Goal: Use online tool/utility: Utilize a website feature to perform a specific function

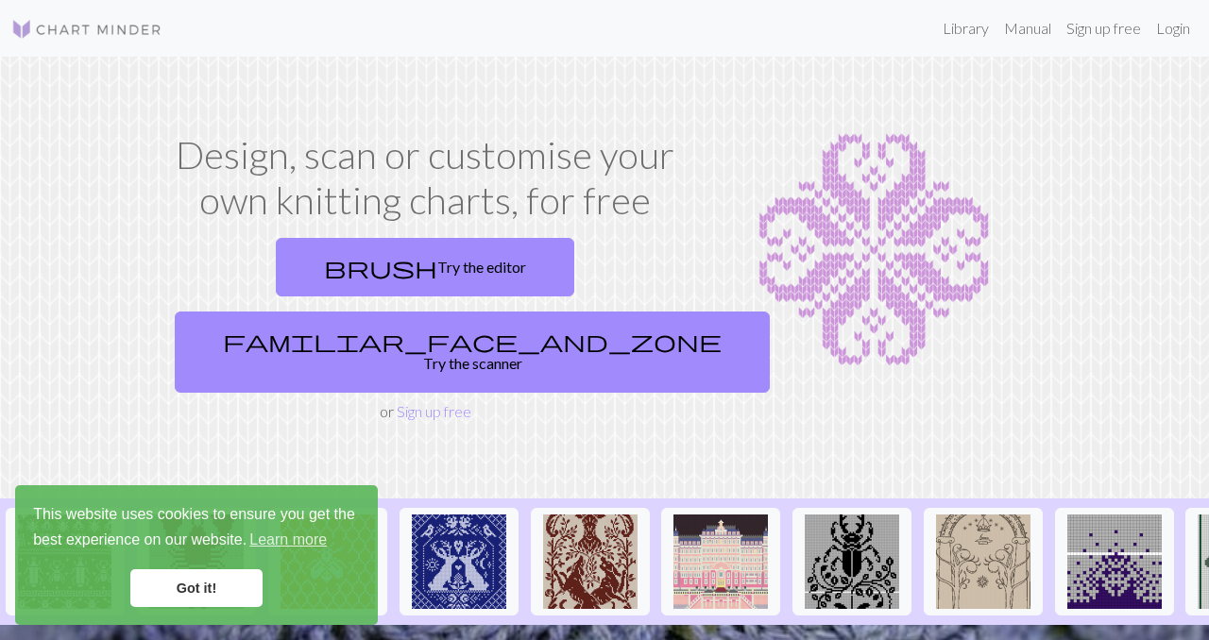
click at [212, 584] on link "Got it!" at bounding box center [196, 588] width 132 height 38
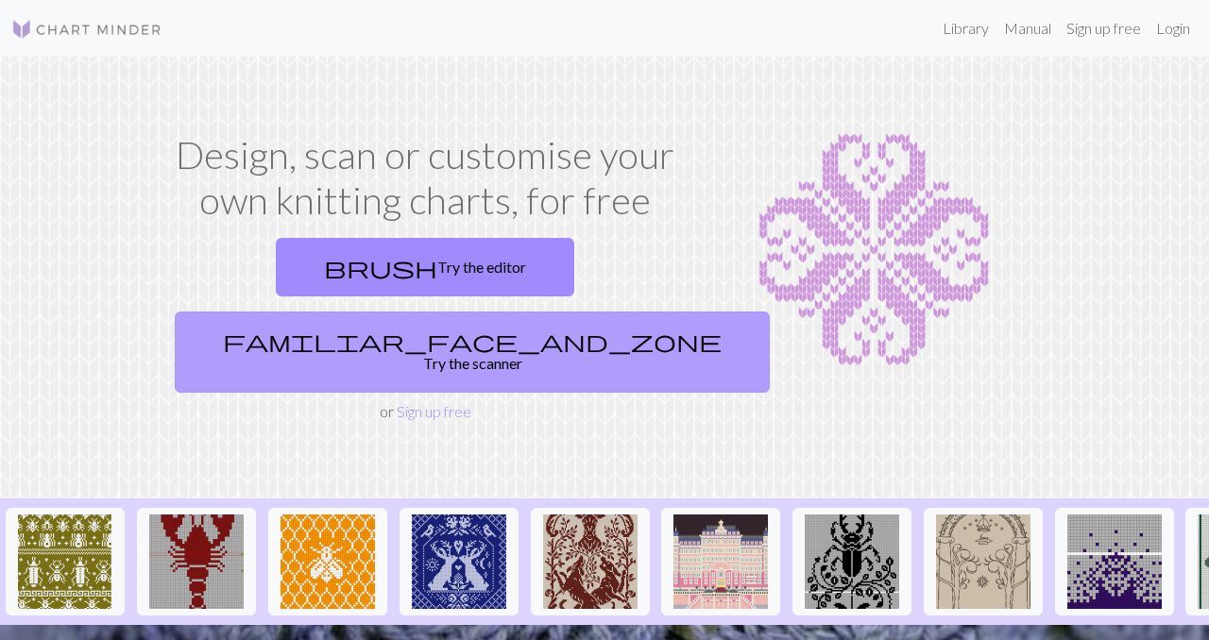
click at [521, 312] on link "familiar_face_and_zone Try the scanner" at bounding box center [472, 352] width 595 height 81
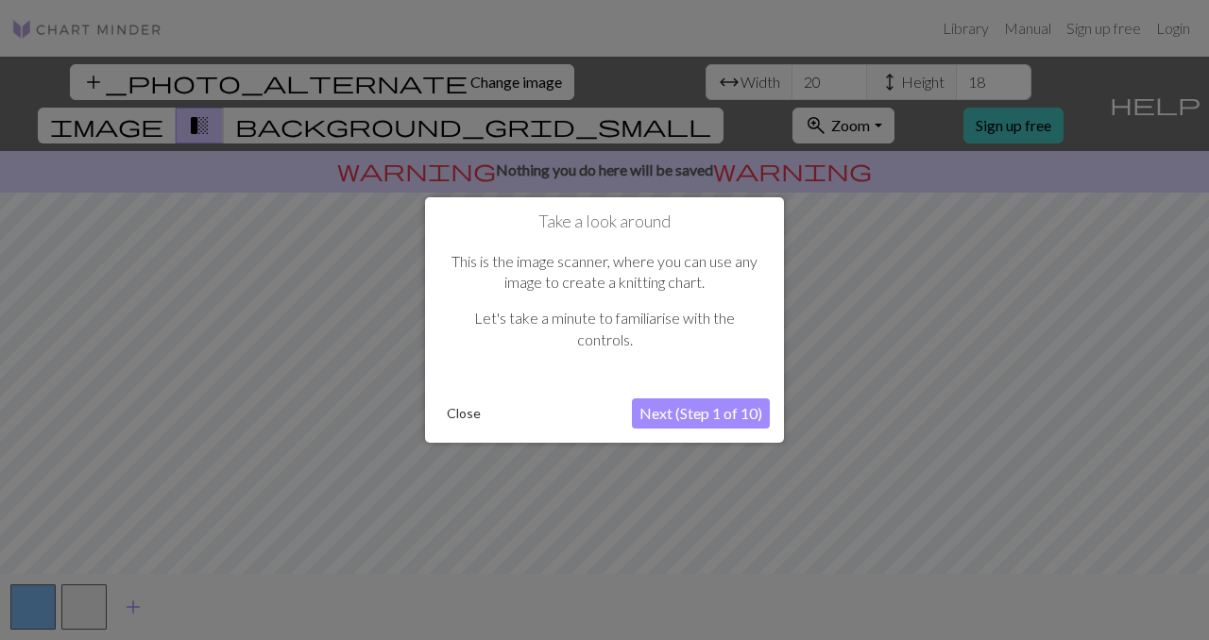
click at [742, 413] on button "Next (Step 1 of 10)" at bounding box center [701, 413] width 138 height 30
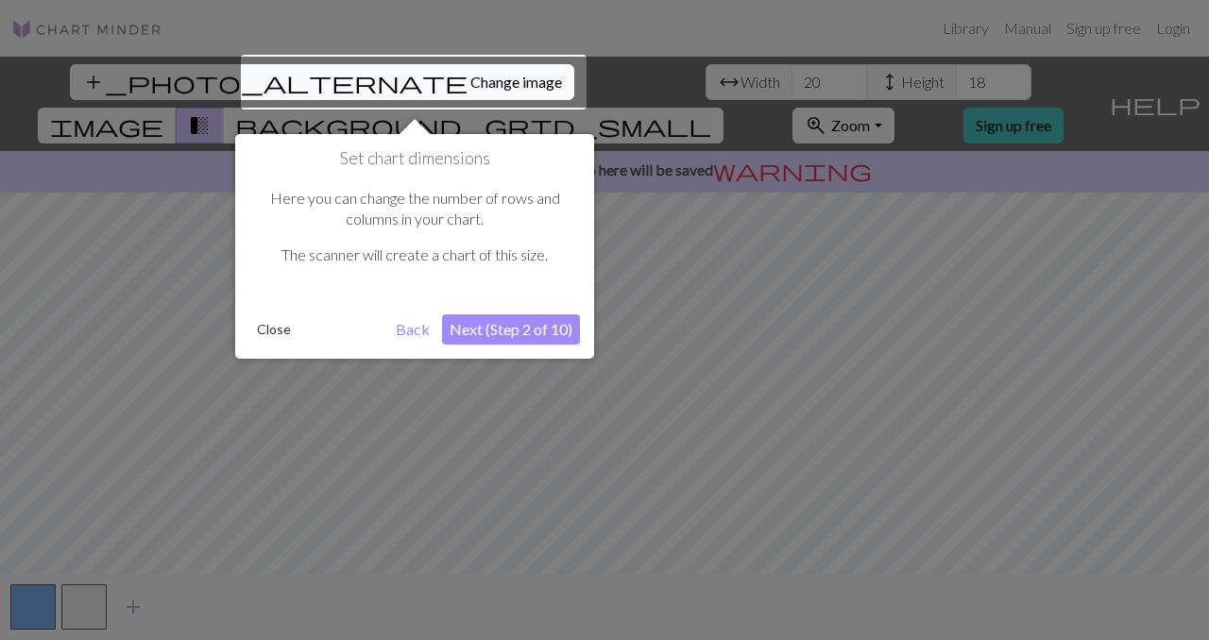
click at [549, 327] on button "Next (Step 2 of 10)" at bounding box center [511, 329] width 138 height 30
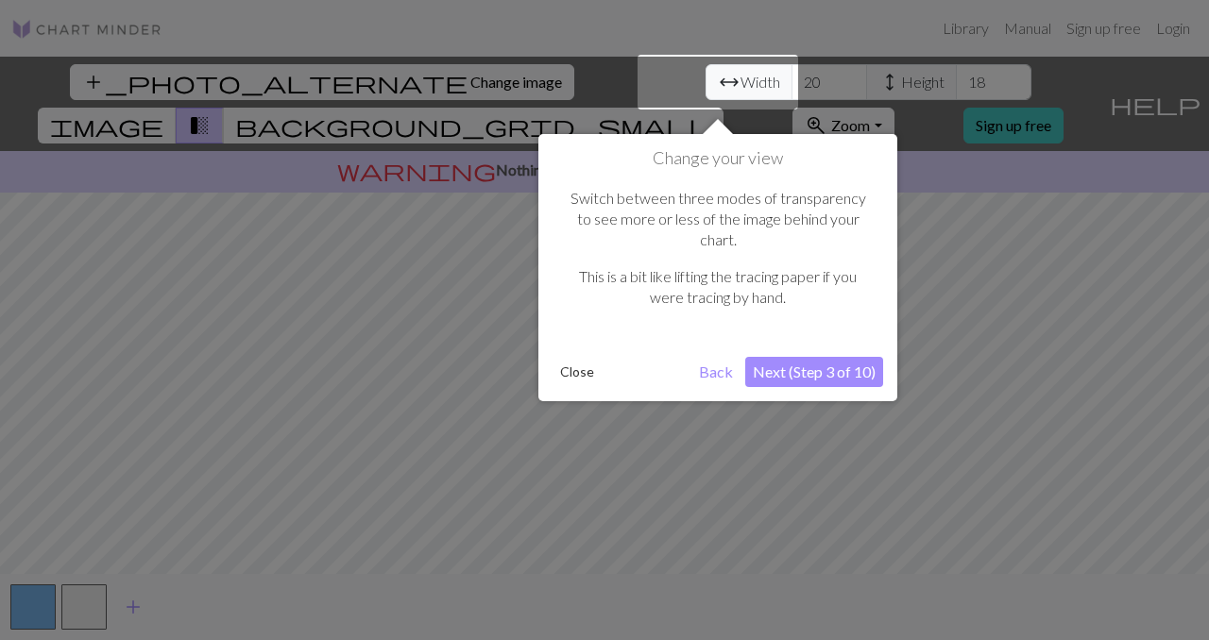
click at [839, 357] on button "Next (Step 3 of 10)" at bounding box center [814, 372] width 138 height 30
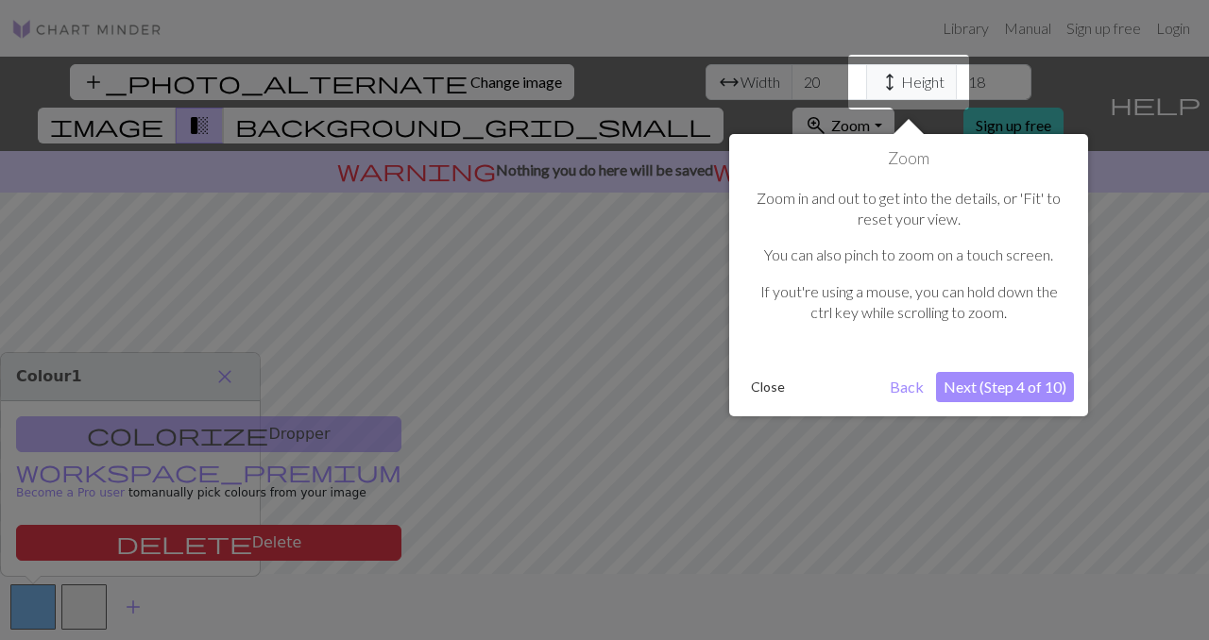
click at [1038, 385] on button "Next (Step 4 of 10)" at bounding box center [1005, 387] width 138 height 30
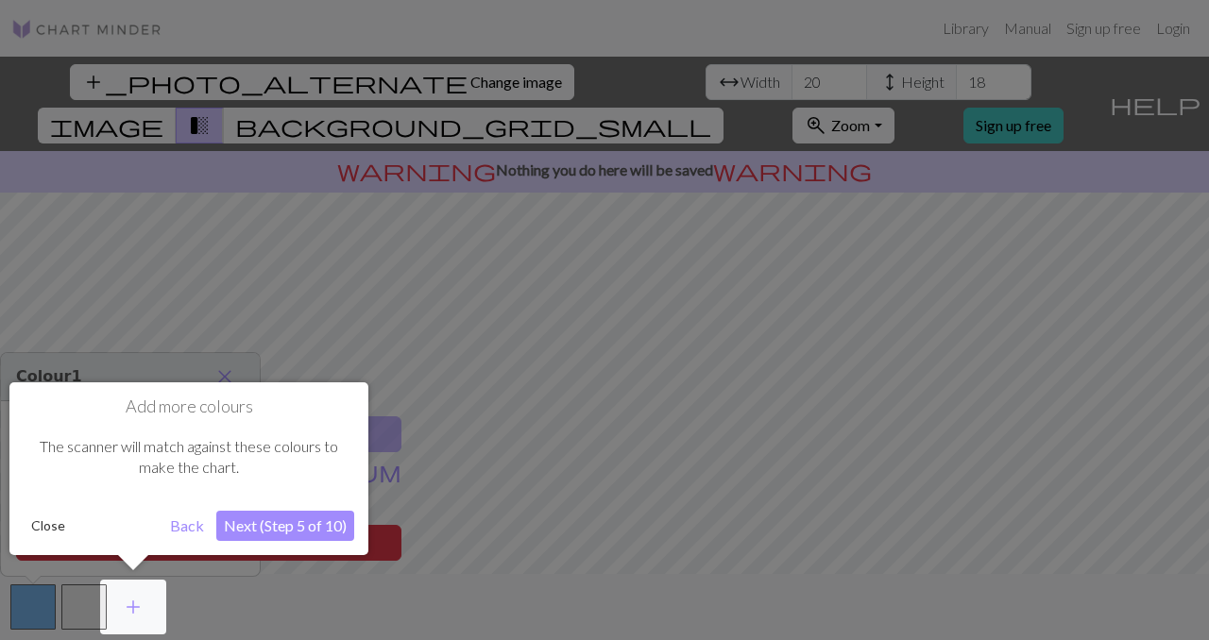
click at [338, 525] on button "Next (Step 5 of 10)" at bounding box center [285, 526] width 138 height 30
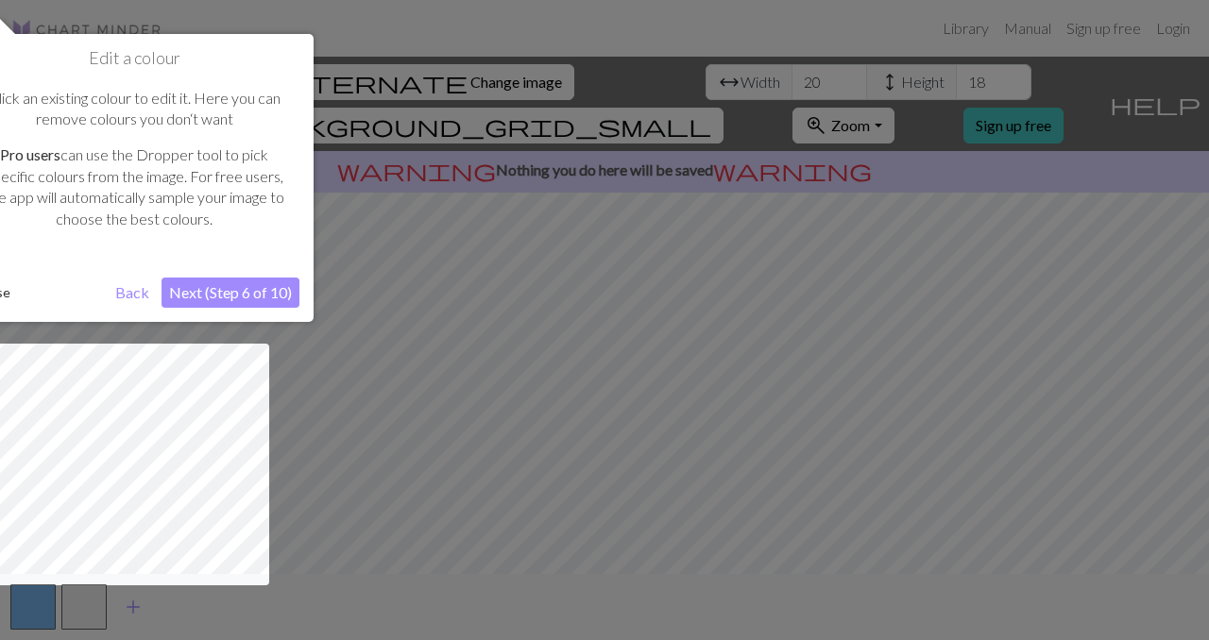
click at [270, 297] on button "Next (Step 6 of 10)" at bounding box center [230, 293] width 138 height 30
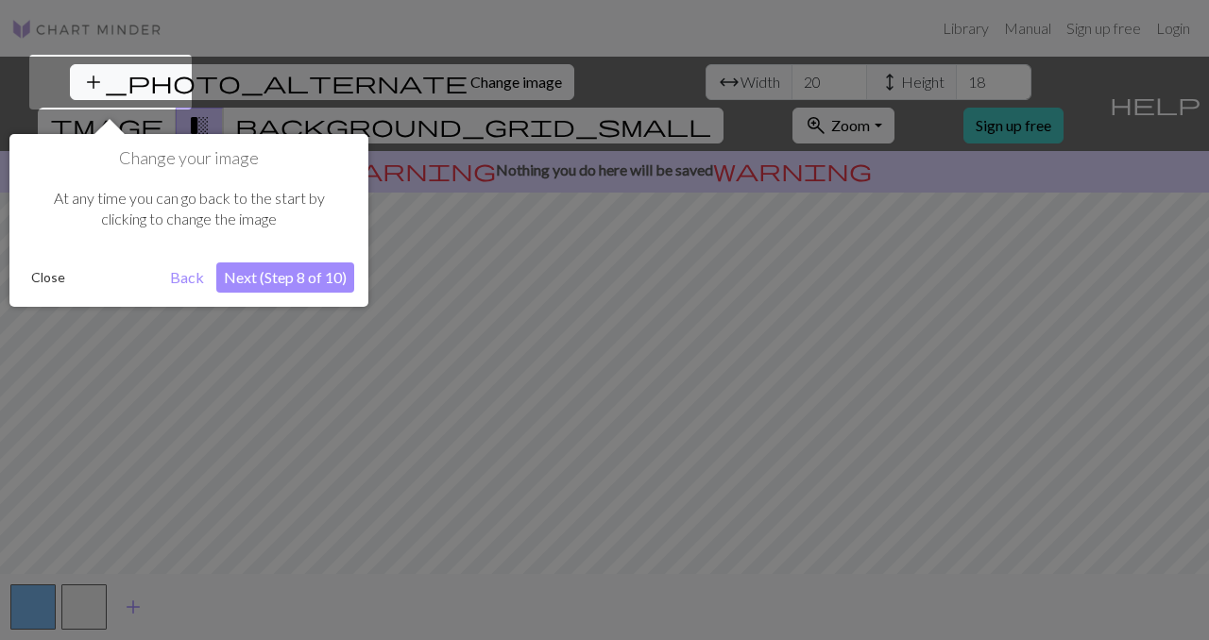
click at [282, 280] on button "Next (Step 8 of 10)" at bounding box center [285, 278] width 138 height 30
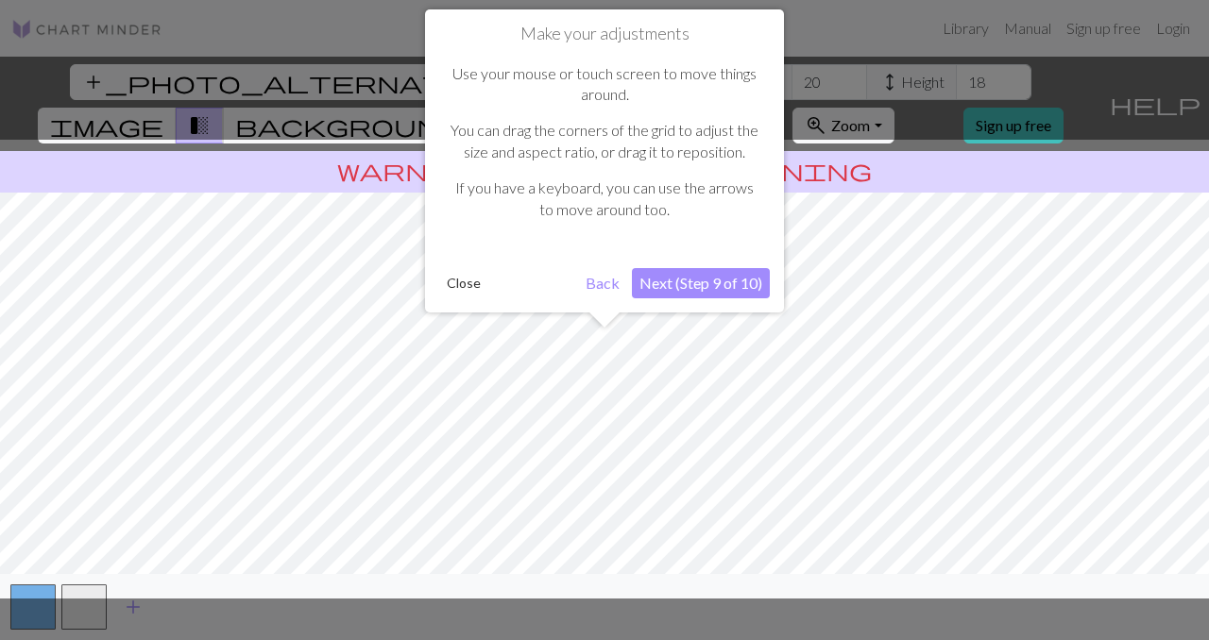
click at [662, 287] on button "Next (Step 9 of 10)" at bounding box center [701, 283] width 138 height 30
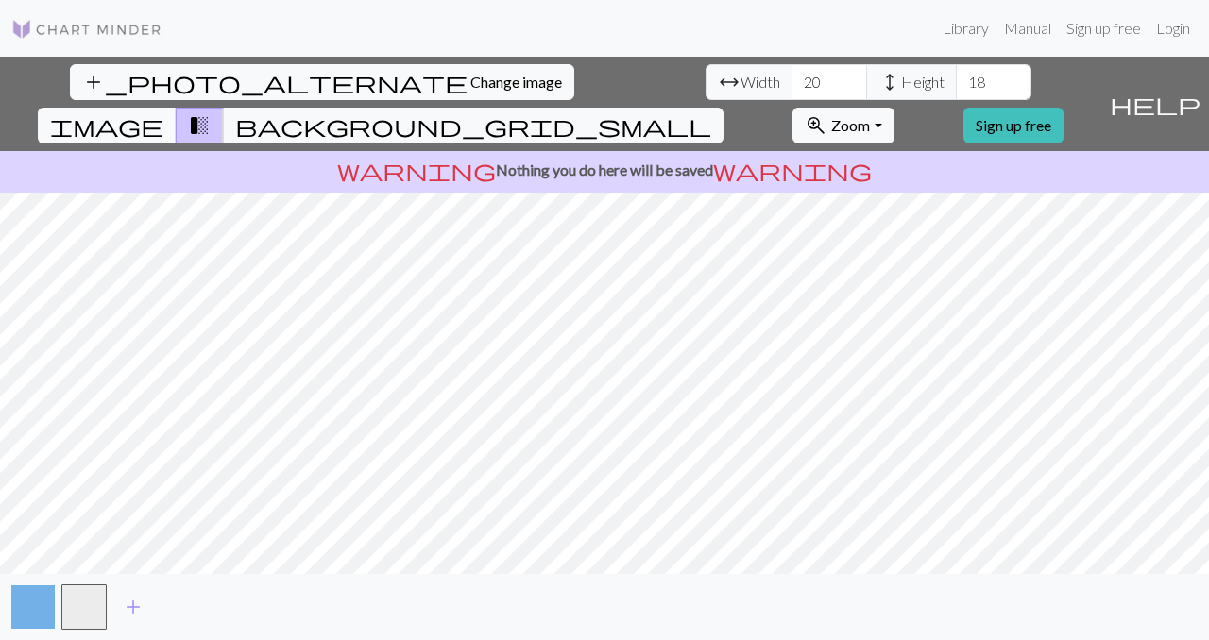
click at [32, 595] on button "button" at bounding box center [32, 607] width 45 height 45
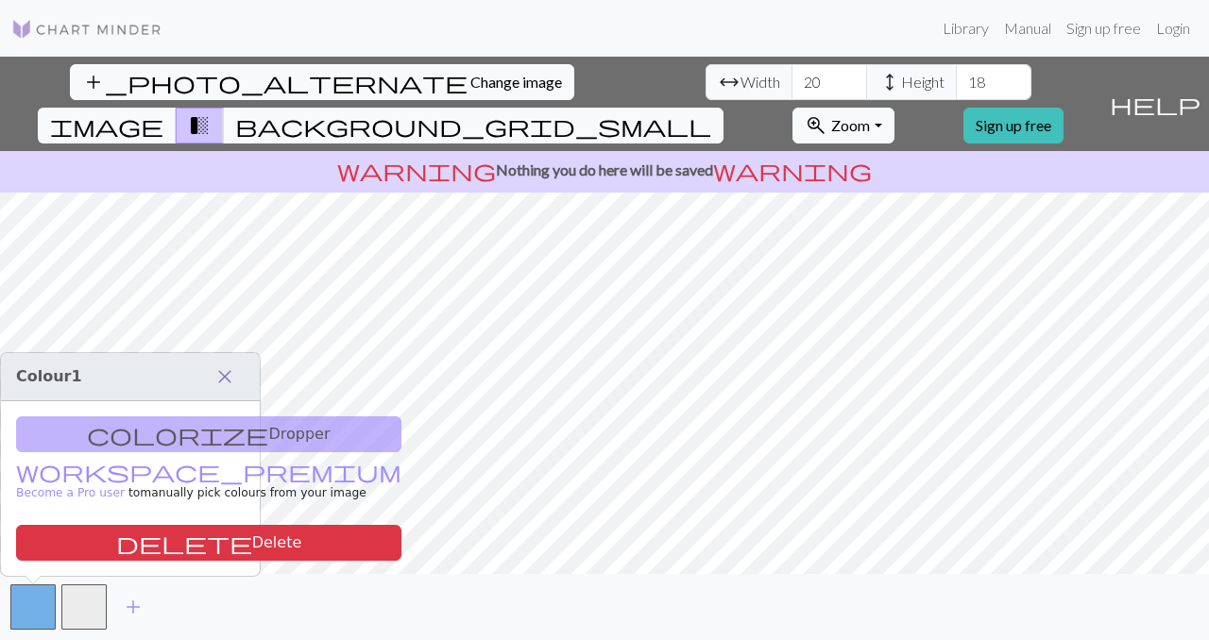
click at [231, 377] on span "close" at bounding box center [224, 377] width 23 height 26
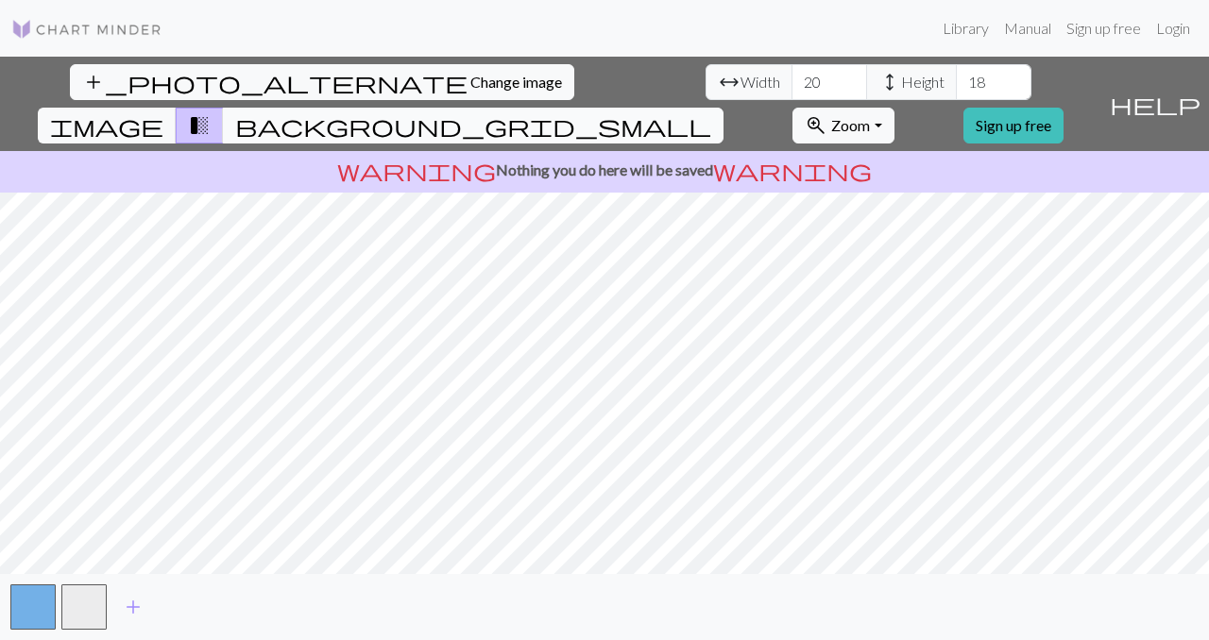
click at [711, 112] on span "background_grid_small" at bounding box center [473, 125] width 476 height 26
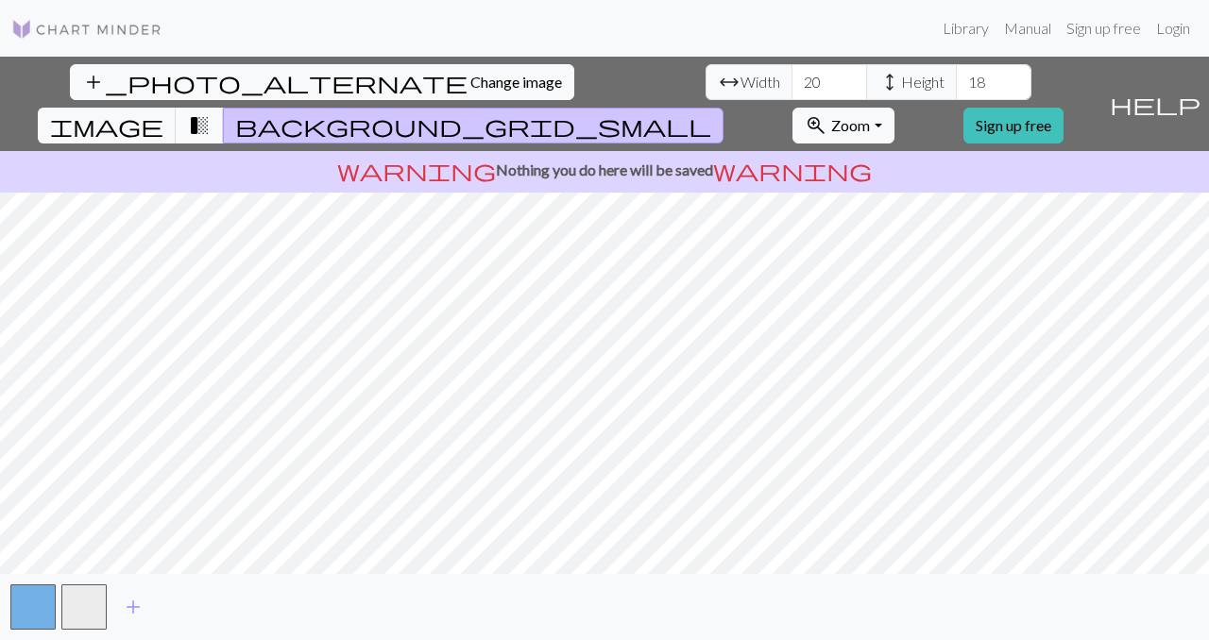
click at [211, 112] on span "transition_fade" at bounding box center [199, 125] width 23 height 26
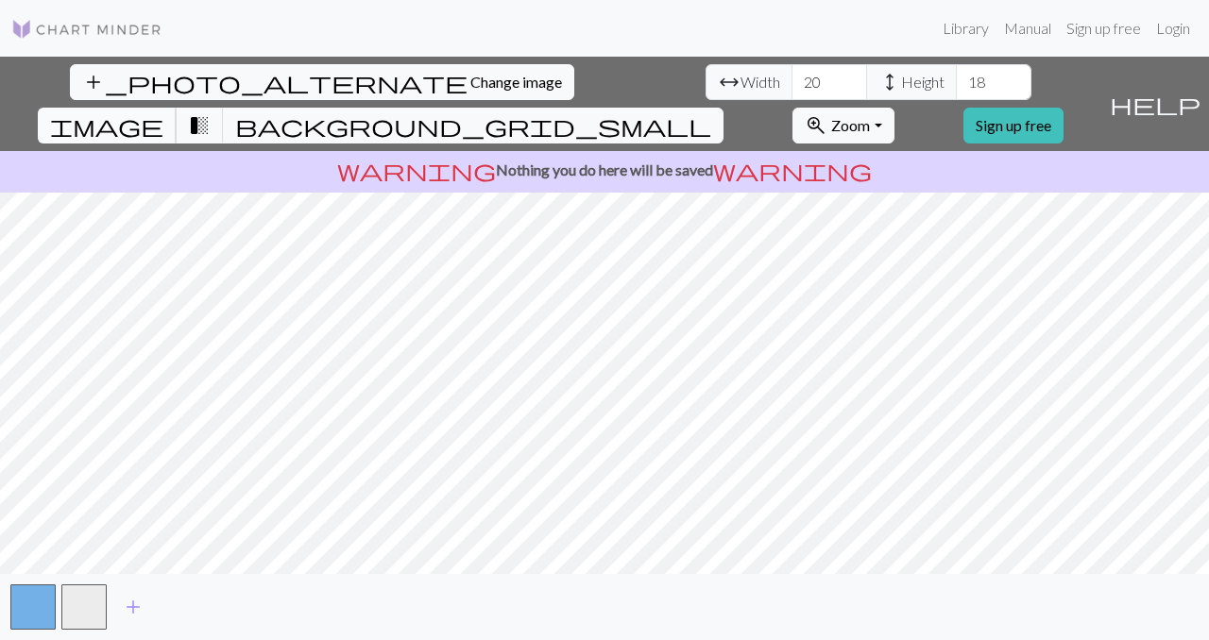
click at [163, 112] on span "image" at bounding box center [106, 125] width 113 height 26
click at [211, 112] on span "transition_fade" at bounding box center [199, 125] width 23 height 26
click at [163, 112] on span "image" at bounding box center [106, 125] width 113 height 26
click at [956, 79] on input "18" at bounding box center [994, 82] width 76 height 36
click at [791, 91] on input "19" at bounding box center [829, 82] width 76 height 36
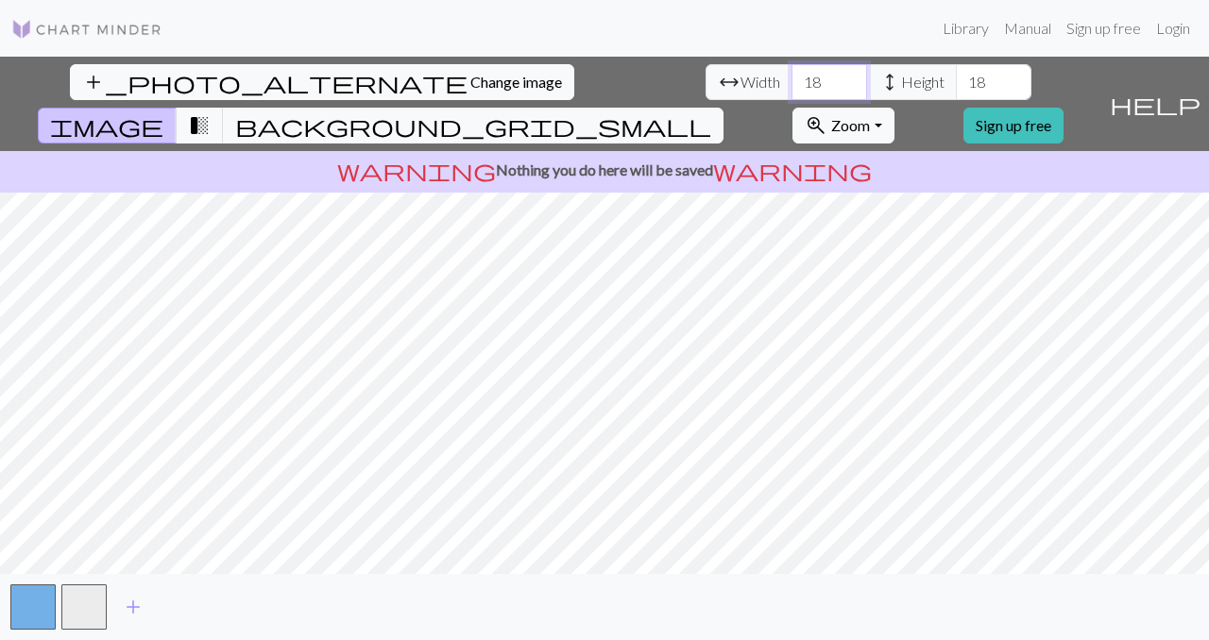
click at [791, 88] on input "18" at bounding box center [829, 82] width 76 height 36
type input "17"
click at [791, 89] on input "17" at bounding box center [829, 82] width 76 height 36
drag, startPoint x: 538, startPoint y: 87, endPoint x: 494, endPoint y: 83, distance: 44.5
click at [705, 84] on div "arrow_range Width 17 height Height 18" at bounding box center [868, 82] width 326 height 36
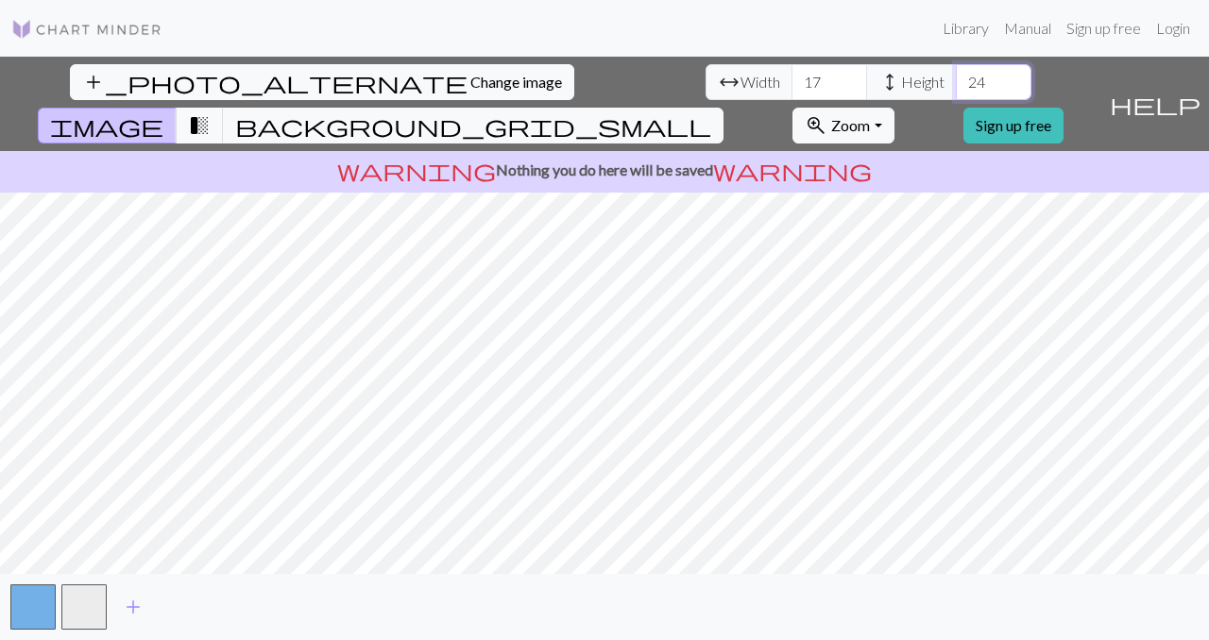
type input "24"
click at [211, 112] on span "transition_fade" at bounding box center [199, 125] width 23 height 26
click at [723, 108] on button "background_grid_small" at bounding box center [473, 126] width 500 height 36
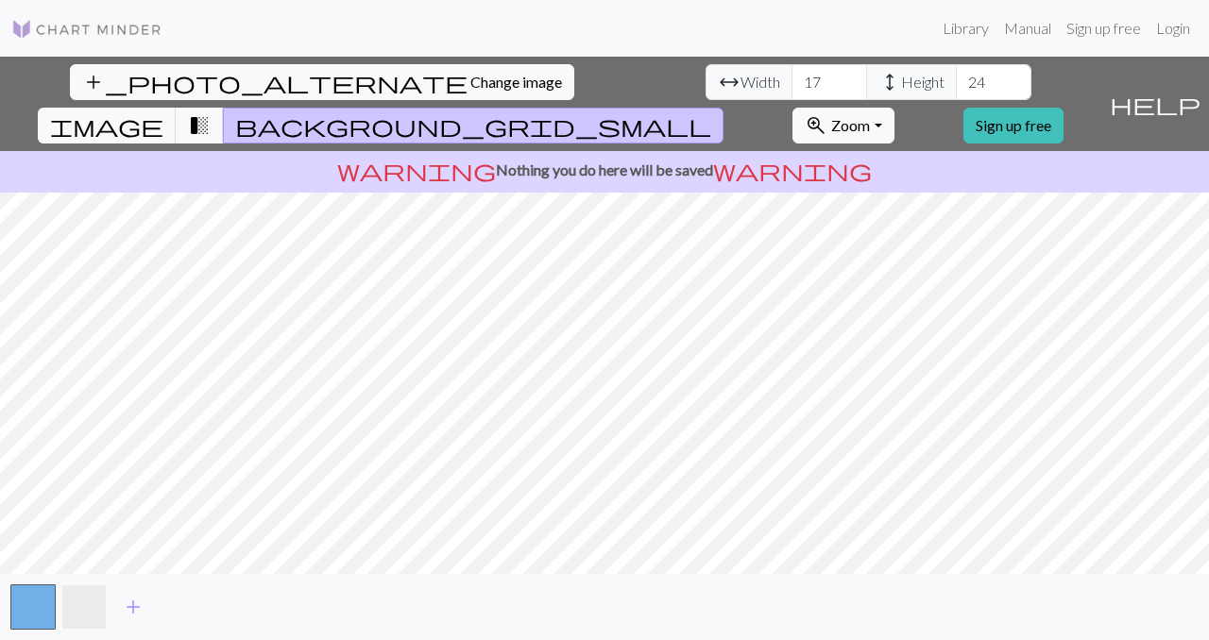
click at [77, 613] on button "button" at bounding box center [83, 607] width 45 height 45
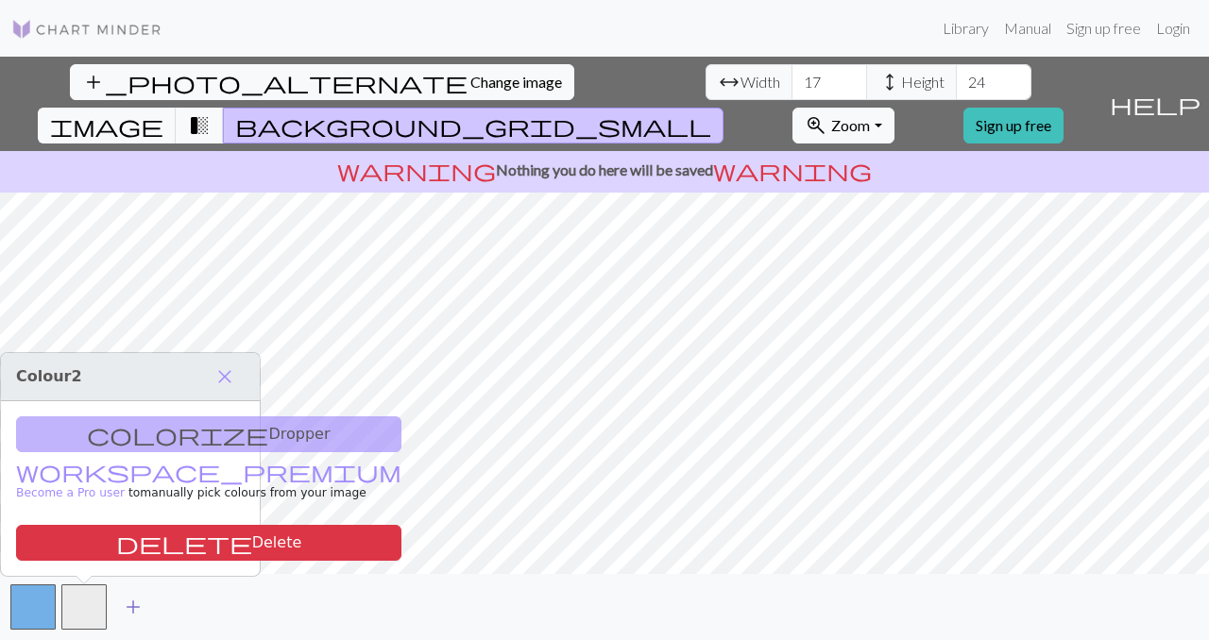
click at [129, 607] on span "add" at bounding box center [133, 607] width 23 height 26
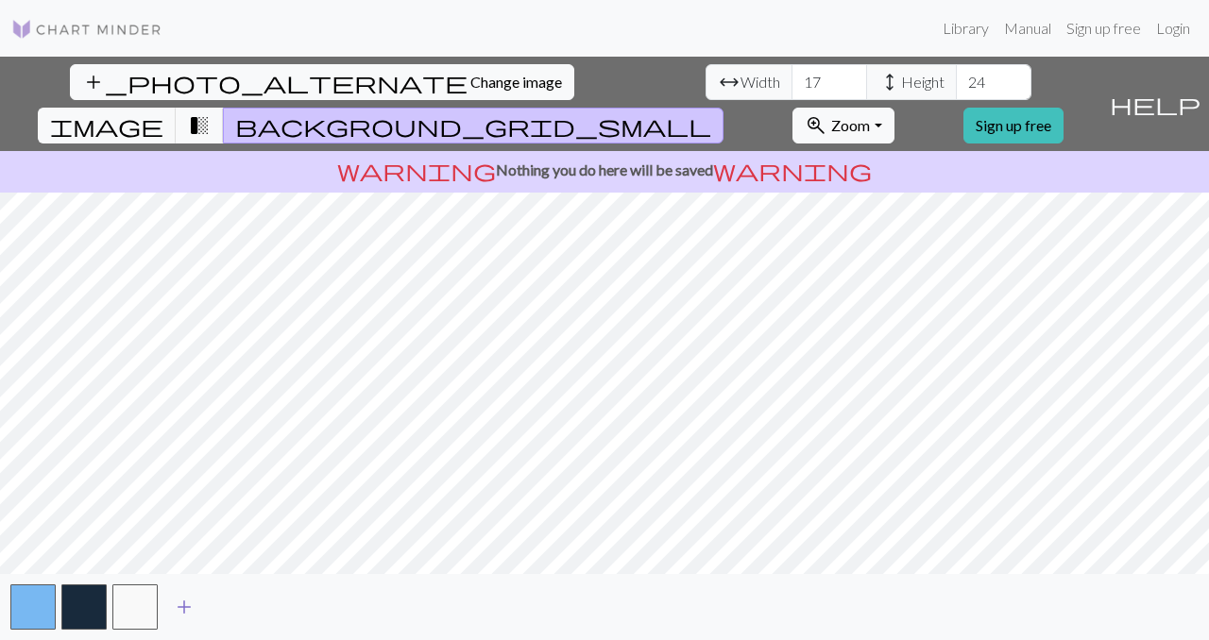
click at [189, 611] on span "add" at bounding box center [184, 607] width 23 height 26
type input "18"
click at [190, 582] on div "add" at bounding box center [604, 607] width 1209 height 66
click at [186, 619] on button "button" at bounding box center [185, 607] width 45 height 45
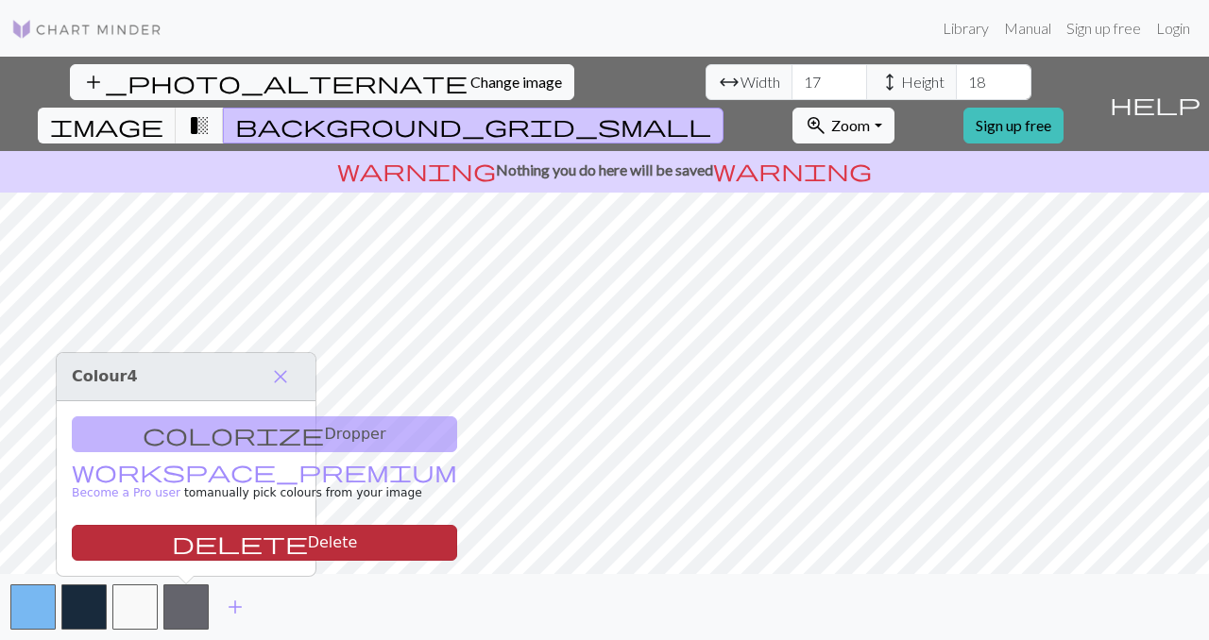
click at [198, 542] on button "delete Delete" at bounding box center [264, 543] width 385 height 36
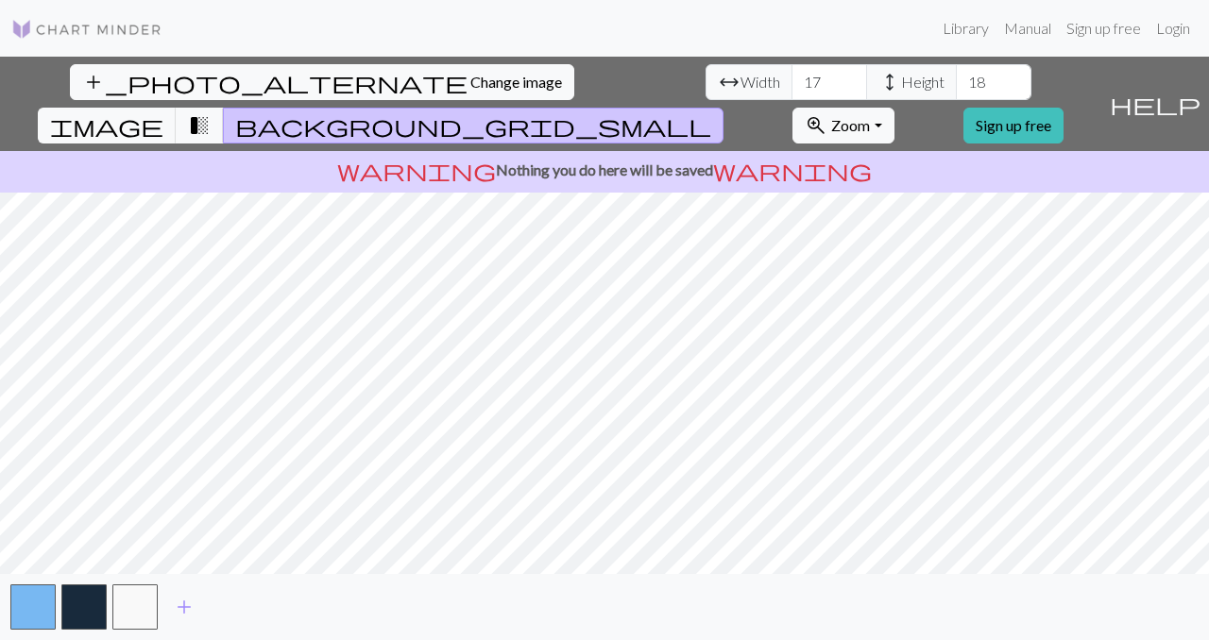
click at [704, 159] on p "warning Nothing you do here will be saved warning" at bounding box center [605, 170] width 1194 height 23
click at [163, 112] on span "image" at bounding box center [106, 125] width 113 height 26
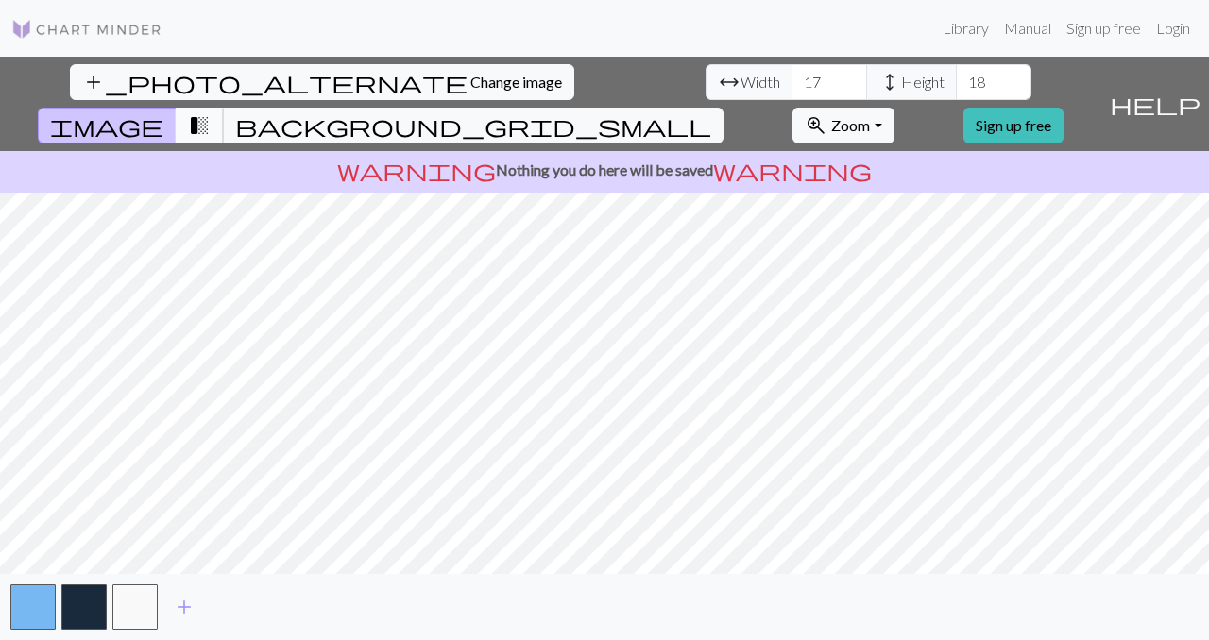
click at [211, 112] on span "transition_fade" at bounding box center [199, 125] width 23 height 26
